Goal: Task Accomplishment & Management: Manage account settings

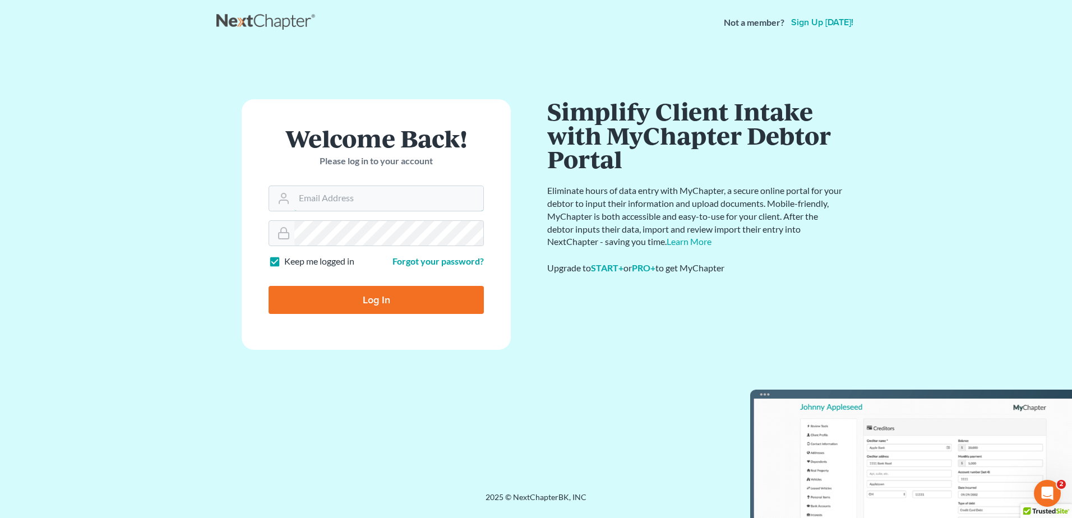
type input "[EMAIL_ADDRESS][DOMAIN_NAME]"
click at [361, 292] on input "Log In" at bounding box center [376, 300] width 215 height 28
type input "Thinking..."
